Goal: Register for event/course

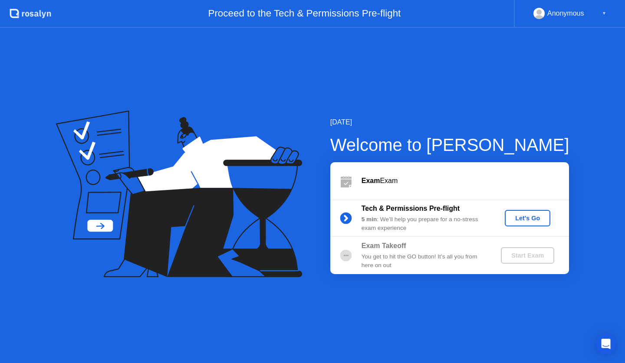
click at [522, 218] on div "Let's Go" at bounding box center [527, 218] width 39 height 7
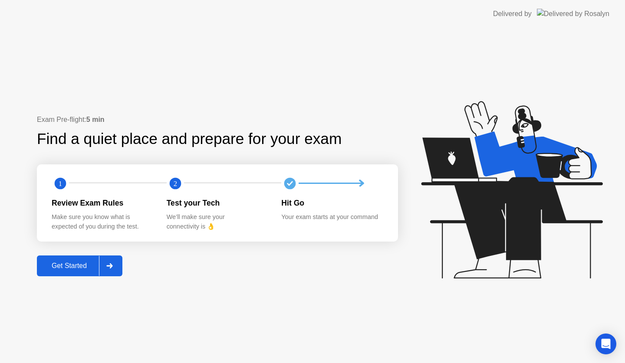
click at [68, 268] on div "Get Started" at bounding box center [69, 266] width 59 height 8
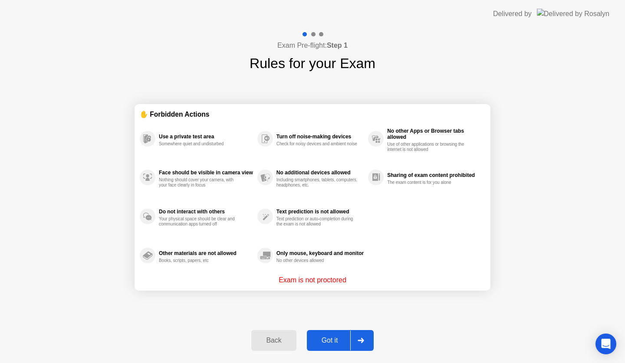
click at [336, 344] on div "Got it" at bounding box center [330, 341] width 41 height 8
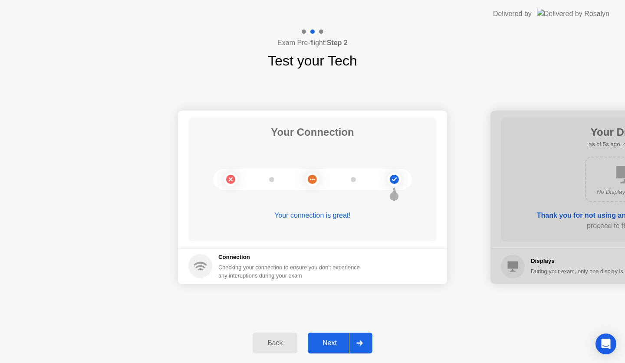
click at [328, 338] on button "Next" at bounding box center [340, 343] width 65 height 21
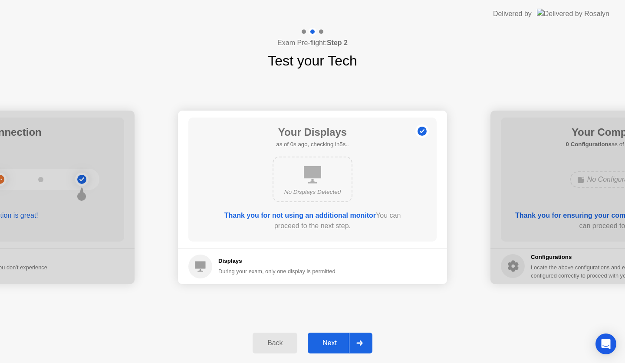
click at [328, 338] on button "Next" at bounding box center [340, 343] width 65 height 21
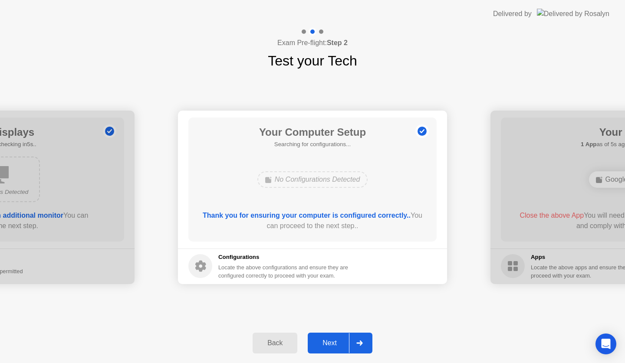
click at [328, 338] on button "Next" at bounding box center [340, 343] width 65 height 21
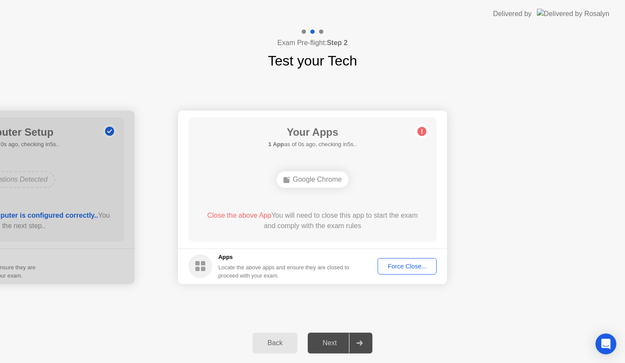
click at [382, 261] on button "Force Close..." at bounding box center [407, 266] width 59 height 16
click at [399, 267] on div "Force Close..." at bounding box center [407, 266] width 53 height 7
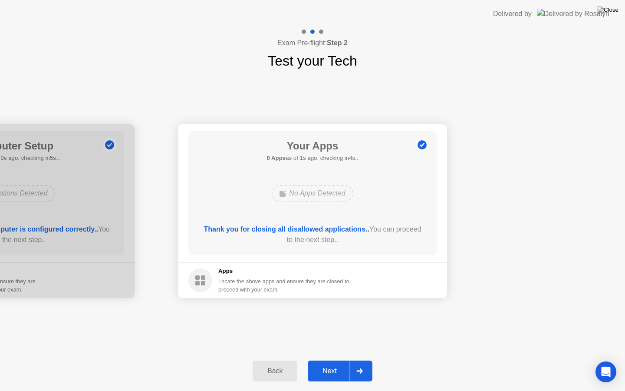
click at [331, 363] on div "Next" at bounding box center [329, 371] width 39 height 8
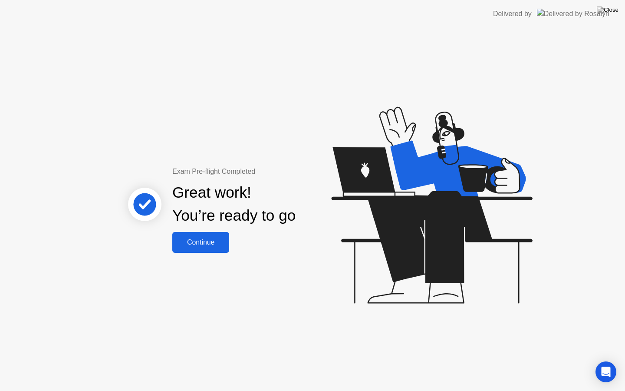
click at [185, 242] on div "Continue" at bounding box center [201, 242] width 52 height 8
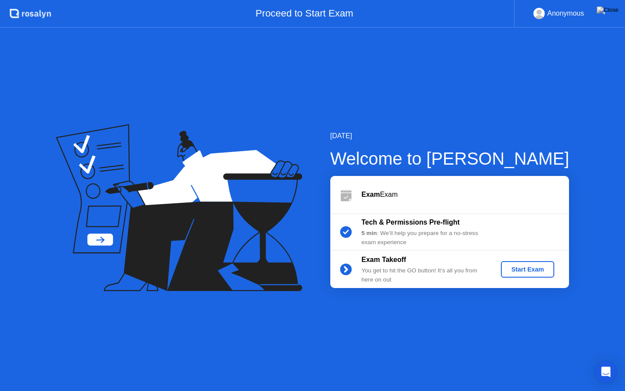
click at [541, 269] on div "Start Exam" at bounding box center [527, 269] width 46 height 7
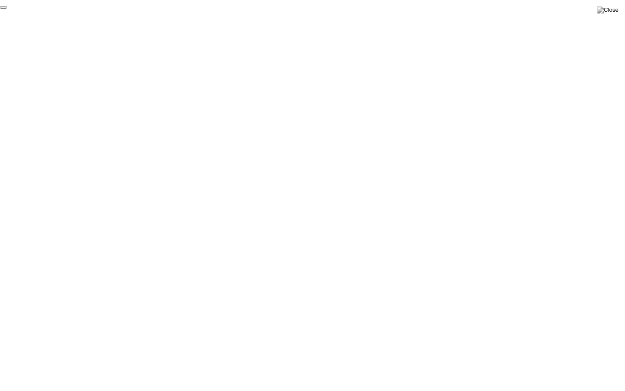
click div "End Proctoring Session"
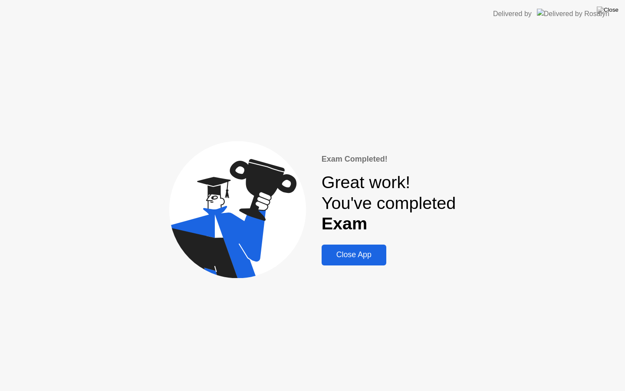
click at [341, 256] on div "Close App" at bounding box center [353, 254] width 59 height 9
